Goal: Task Accomplishment & Management: Manage account settings

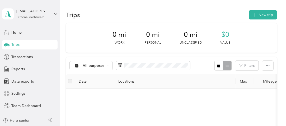
click at [55, 13] on icon at bounding box center [56, 14] width 4 height 4
click at [34, 41] on div "Team dashboard" at bounding box center [21, 43] width 28 height 6
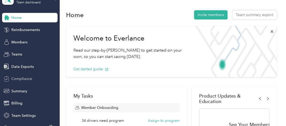
scroll to position [22, 0]
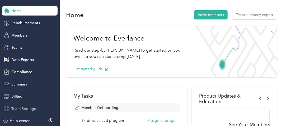
click at [27, 107] on span "Team Settings" at bounding box center [23, 109] width 24 height 6
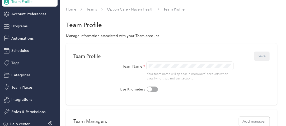
scroll to position [51, 0]
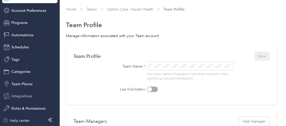
click at [26, 93] on div "Integrations" at bounding box center [29, 96] width 55 height 9
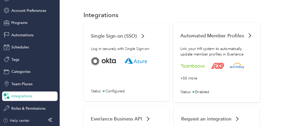
click at [187, 89] on span "Status :" at bounding box center [185, 92] width 11 height 6
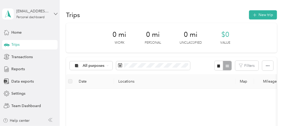
click at [55, 13] on icon at bounding box center [56, 14] width 4 height 4
click at [34, 44] on div "Team dashboard" at bounding box center [58, 40] width 104 height 9
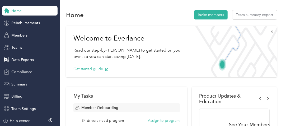
scroll to position [22, 0]
click at [27, 110] on span "Team Settings" at bounding box center [23, 109] width 24 height 6
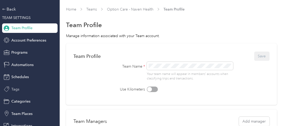
scroll to position [51, 0]
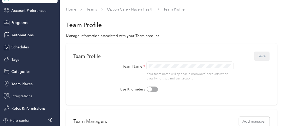
click at [26, 96] on span "Integrations" at bounding box center [21, 97] width 21 height 6
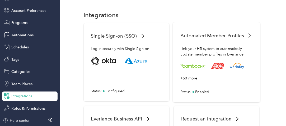
click at [185, 92] on span "Status :" at bounding box center [185, 92] width 11 height 6
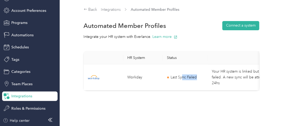
drag, startPoint x: 182, startPoint y: 90, endPoint x: 206, endPoint y: 90, distance: 24.0
click at [206, 90] on td "Last Sync Failed" at bounding box center [185, 78] width 45 height 26
click at [187, 100] on div "Back Integrations Automated Member Profiles Automated Member Profiles Connect a…" at bounding box center [171, 60] width 223 height 120
